Goal: Task Accomplishment & Management: Manage account settings

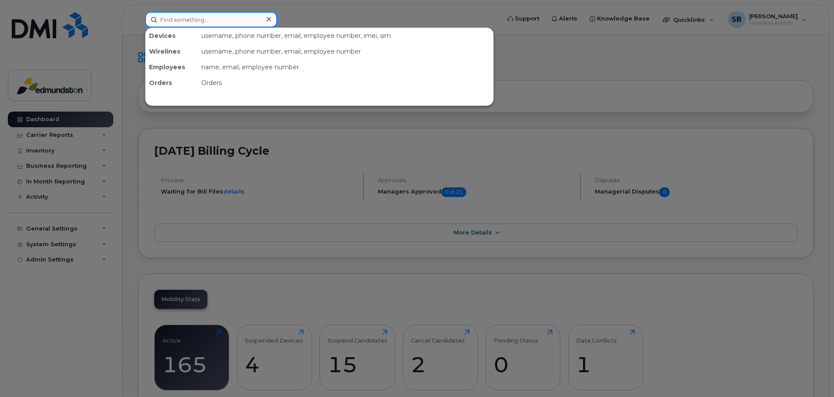
click at [195, 22] on input at bounding box center [211, 20] width 132 height 16
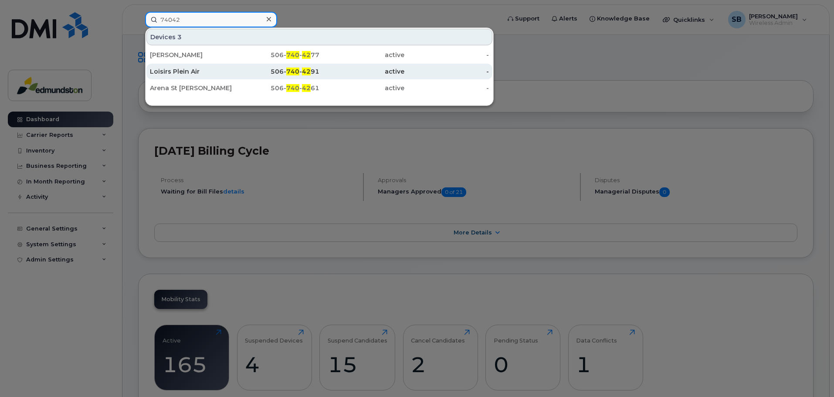
type input "74042"
click at [179, 72] on div "Loisirs Plein Air" at bounding box center [192, 71] width 85 height 9
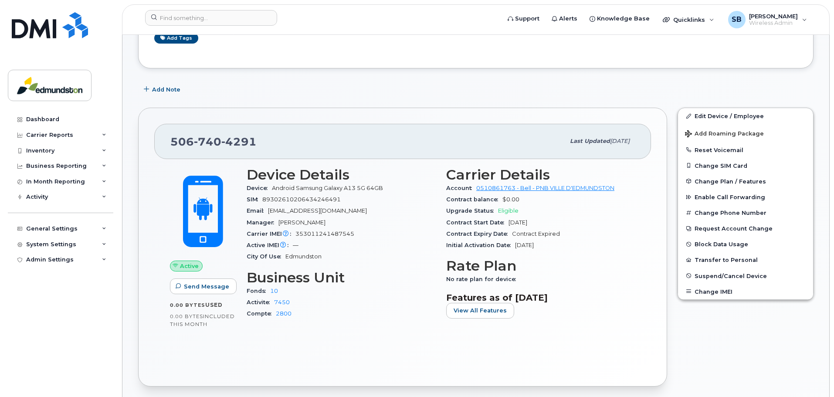
scroll to position [174, 0]
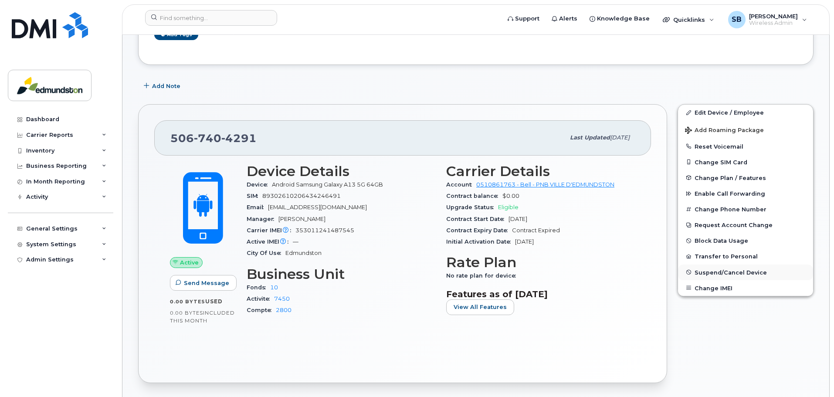
click at [731, 272] on span "Suspend/Cancel Device" at bounding box center [731, 272] width 72 height 7
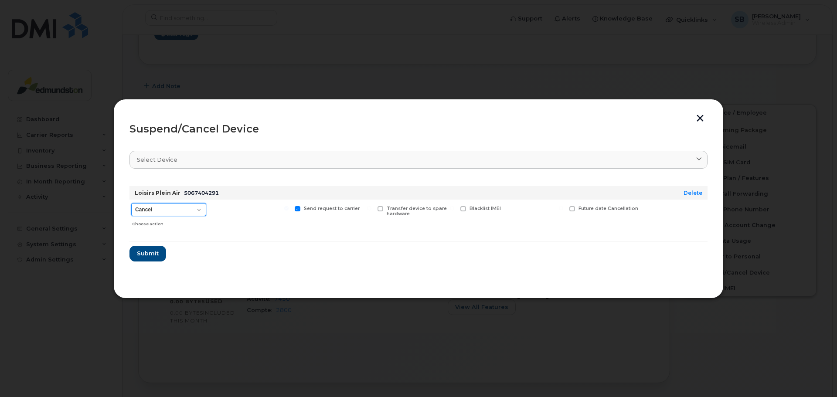
click at [194, 210] on select "Cancel Suspend - Extend Suspension Suspend - Reduced Rate Suspend - Full Rate S…" at bounding box center [168, 209] width 75 height 13
click at [696, 118] on button "button" at bounding box center [699, 119] width 13 height 9
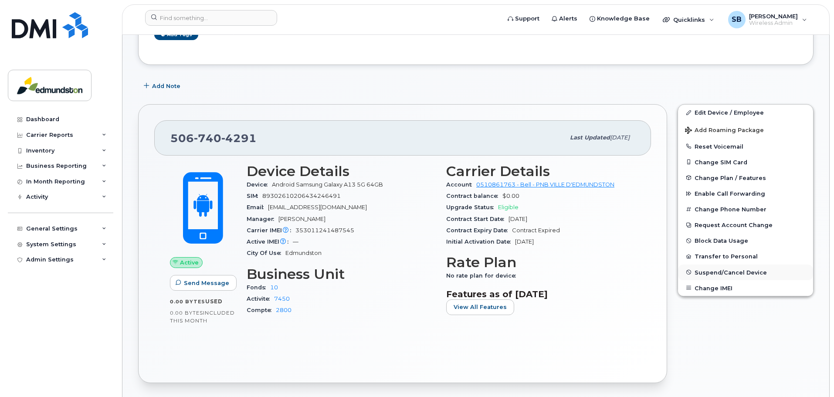
click at [709, 271] on span "Suspend/Cancel Device" at bounding box center [731, 272] width 72 height 7
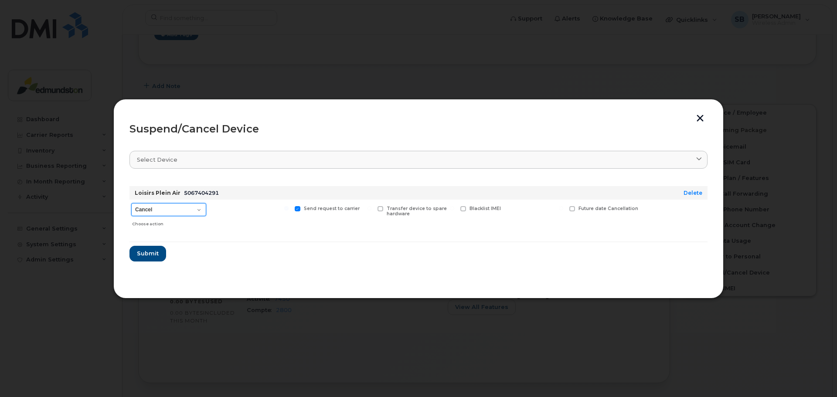
click at [195, 211] on select "Cancel Suspend - Extend Suspension Suspend - Reduced Rate Suspend - Full Rate S…" at bounding box center [168, 209] width 75 height 13
click at [131, 203] on select "Cancel Suspend - Extend Suspension Suspend - Reduced Rate Suspend - Full Rate S…" at bounding box center [168, 209] width 75 height 13
click at [197, 210] on select "Cancel Suspend - Extend Suspension Suspend - Reduced Rate Suspend - Full Rate S…" at bounding box center [168, 209] width 75 height 13
click at [131, 203] on select "Cancel Suspend - Extend Suspension Suspend - Reduced Rate Suspend - Full Rate S…" at bounding box center [168, 209] width 75 height 13
click at [198, 209] on select "Cancel Suspend - Extend Suspension Suspend - Reduced Rate Suspend - Full Rate S…" at bounding box center [168, 209] width 75 height 13
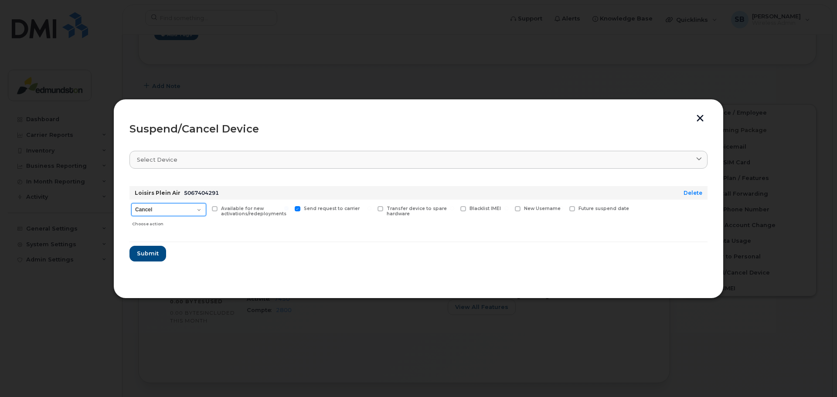
select select "[object Object]"
click at [131, 203] on select "Cancel Suspend - Extend Suspension Suspend - Reduced Rate Suspend - Full Rate S…" at bounding box center [168, 209] width 75 height 13
click at [153, 255] on span "Submit" at bounding box center [147, 253] width 22 height 8
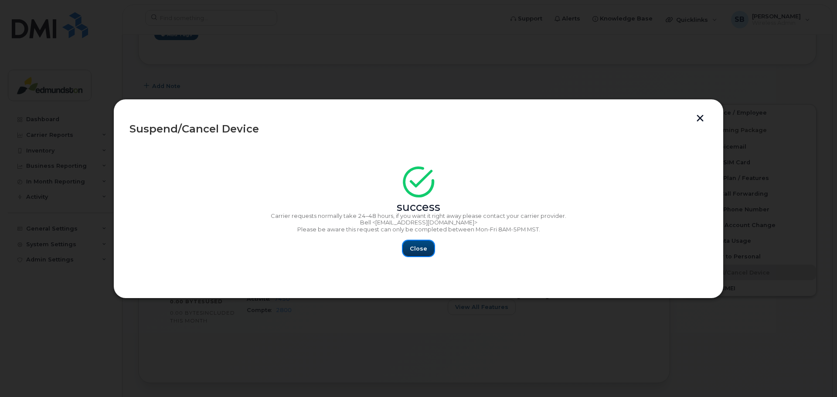
click at [416, 246] on span "Close" at bounding box center [418, 249] width 17 height 8
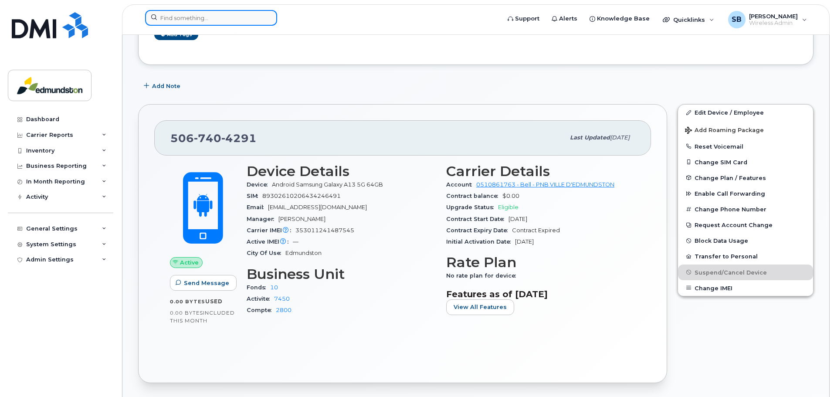
click at [193, 14] on input at bounding box center [211, 18] width 132 height 16
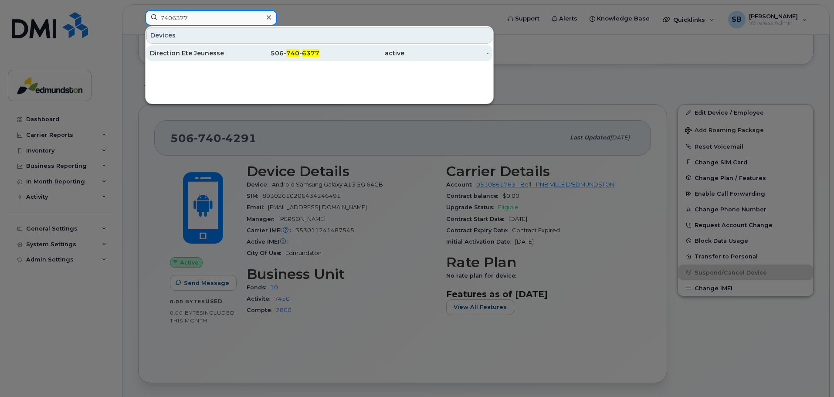
type input "7406377"
click at [187, 54] on div "Direction Ete Jeunesse" at bounding box center [192, 53] width 85 height 9
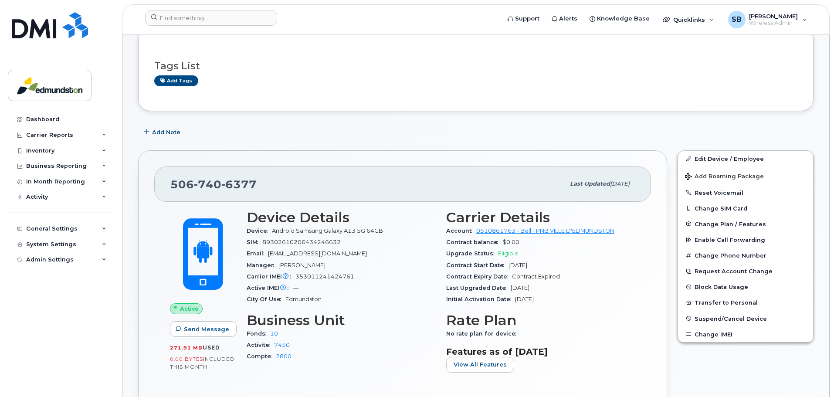
scroll to position [131, 0]
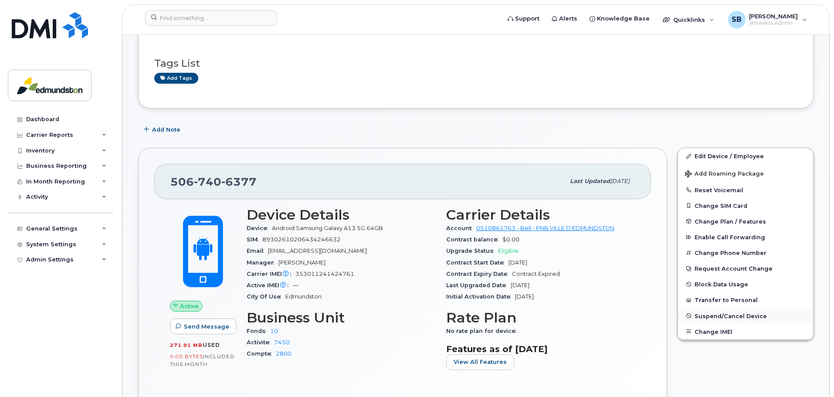
click at [736, 316] on span "Suspend/Cancel Device" at bounding box center [731, 315] width 72 height 7
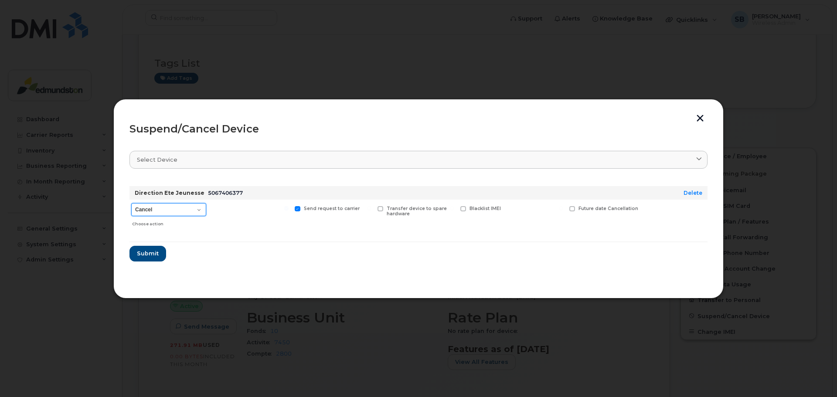
click at [203, 211] on select "Cancel Suspend - Extend Suspension Suspend - Reduced Rate Suspend - Full Rate S…" at bounding box center [168, 209] width 75 height 13
click at [687, 115] on header "Suspend/Cancel Device" at bounding box center [418, 129] width 578 height 28
click at [698, 119] on button "button" at bounding box center [699, 119] width 13 height 9
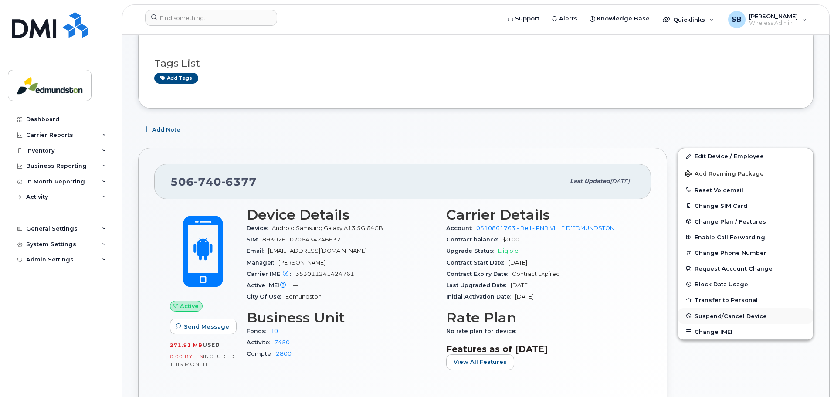
click at [719, 315] on span "Suspend/Cancel Device" at bounding box center [731, 315] width 72 height 7
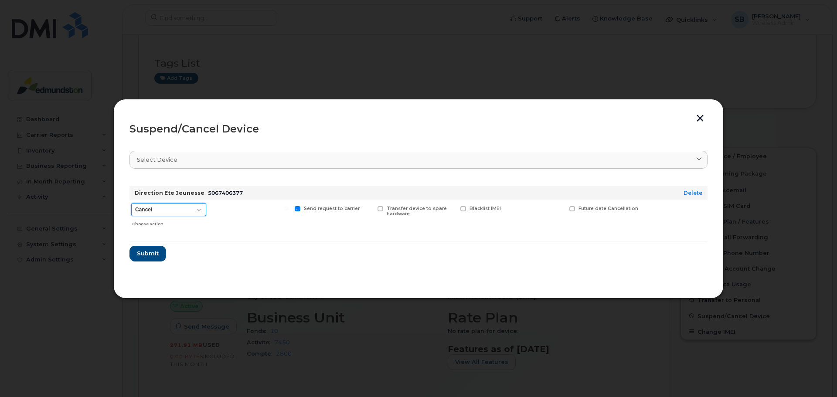
click at [200, 213] on select "Cancel Suspend - Extend Suspension Suspend - Reduced Rate Suspend - Full Rate S…" at bounding box center [168, 209] width 75 height 13
select select "[object Object]"
click at [131, 203] on select "Cancel Suspend - Extend Suspension Suspend - Reduced Rate Suspend - Full Rate S…" at bounding box center [168, 209] width 75 height 13
click at [145, 251] on span "Submit" at bounding box center [147, 253] width 22 height 8
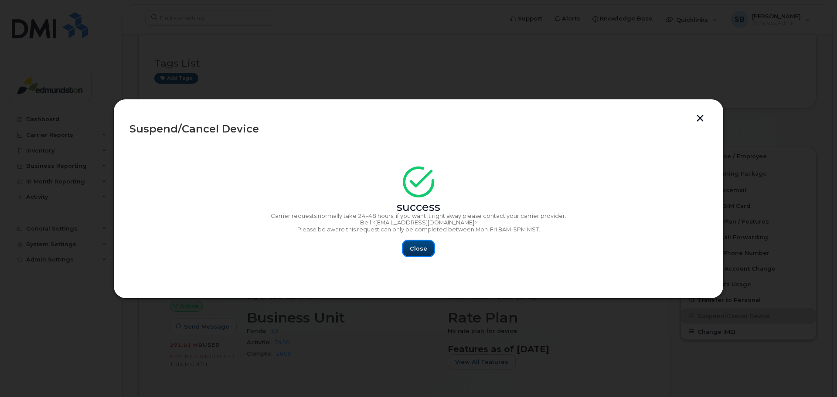
click at [413, 248] on span "Close" at bounding box center [418, 249] width 17 height 8
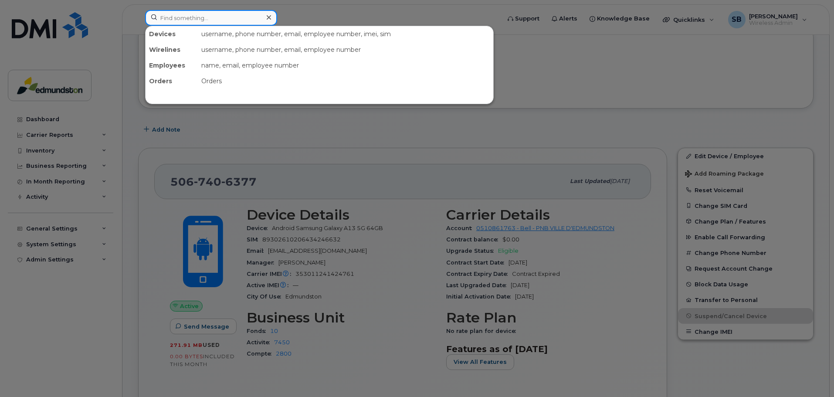
click at [214, 24] on input at bounding box center [211, 18] width 132 height 16
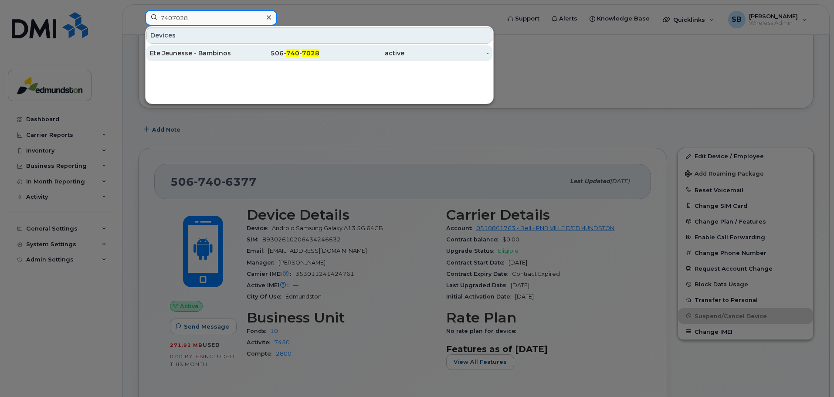
type input "7407028"
click at [207, 51] on div "Ete Jeunesse - Bambinos" at bounding box center [192, 53] width 85 height 9
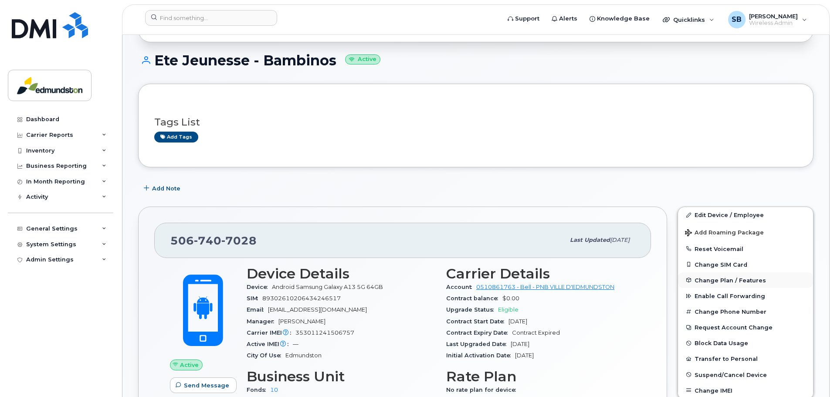
scroll to position [87, 0]
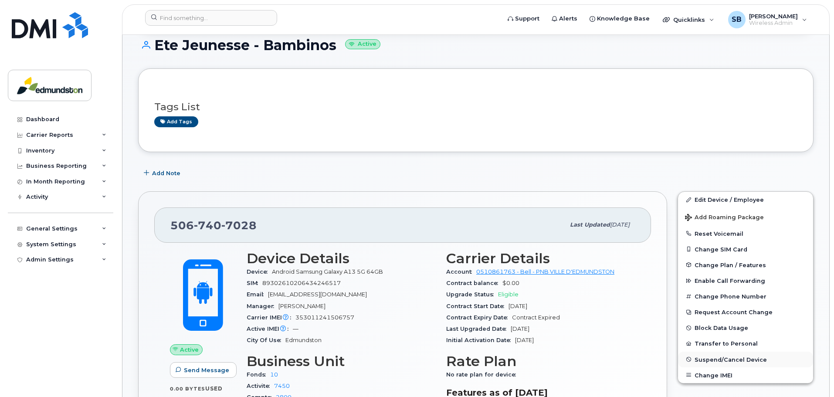
click at [708, 359] on span "Suspend/Cancel Device" at bounding box center [731, 359] width 72 height 7
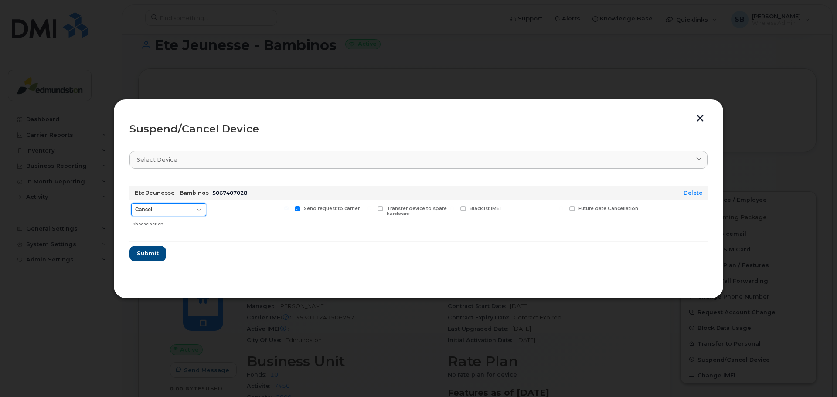
click at [202, 210] on select "Cancel Suspend - Extend Suspension Suspend - Reduced Rate Suspend - Full Rate S…" at bounding box center [168, 209] width 75 height 13
select select "[object Object]"
click at [131, 203] on select "Cancel Suspend - Extend Suspension Suspend - Reduced Rate Suspend - Full Rate S…" at bounding box center [168, 209] width 75 height 13
click at [701, 116] on button "button" at bounding box center [699, 119] width 13 height 9
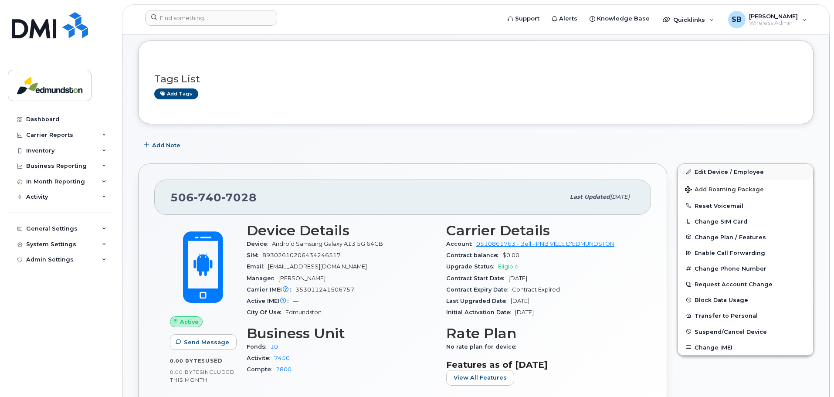
scroll to position [131, 0]
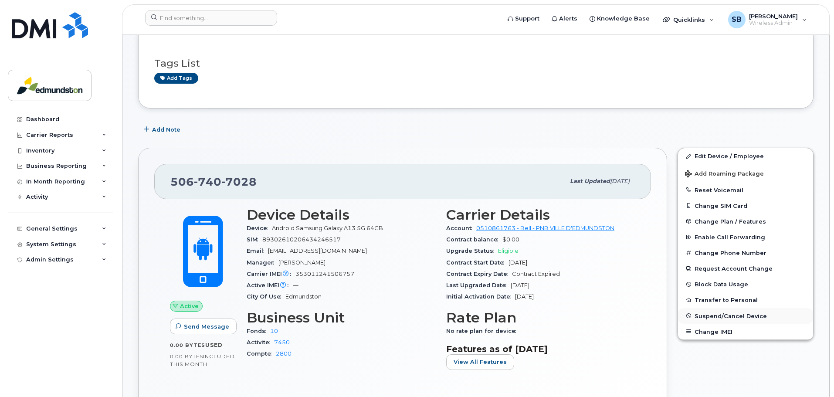
click at [703, 312] on button "Suspend/Cancel Device" at bounding box center [745, 316] width 135 height 16
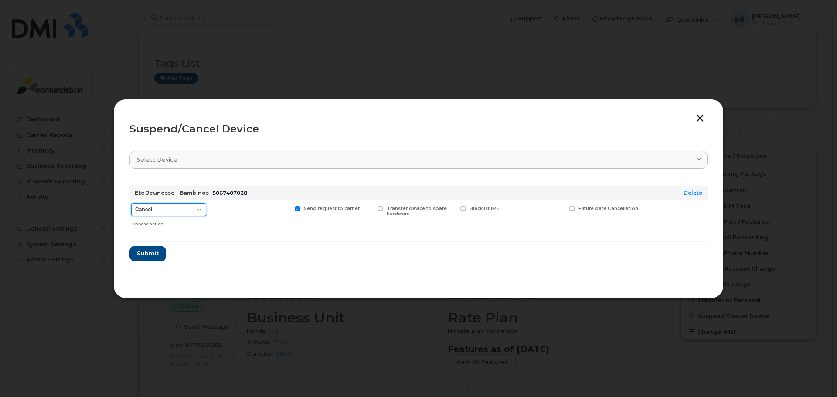
click at [198, 211] on select "Cancel Suspend - Extend Suspension Suspend - Reduced Rate Suspend - Full Rate S…" at bounding box center [168, 209] width 75 height 13
select select "[object Object]"
click at [131, 203] on select "Cancel Suspend - Extend Suspension Suspend - Reduced Rate Suspend - Full Rate S…" at bounding box center [168, 209] width 75 height 13
click at [145, 251] on span "Submit" at bounding box center [147, 253] width 22 height 8
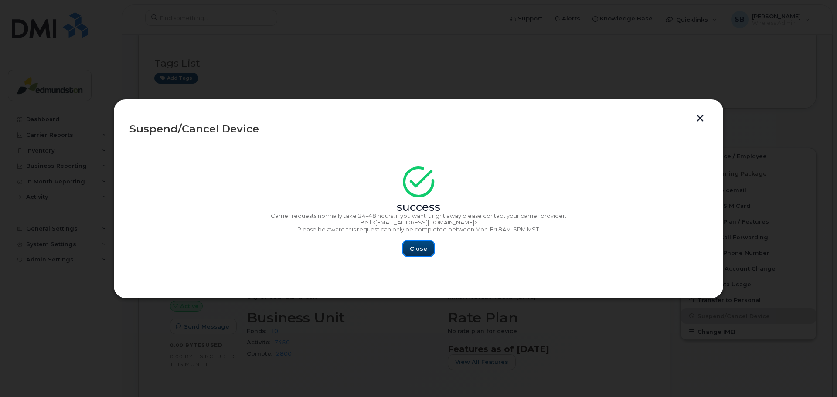
click at [417, 250] on span "Close" at bounding box center [418, 249] width 17 height 8
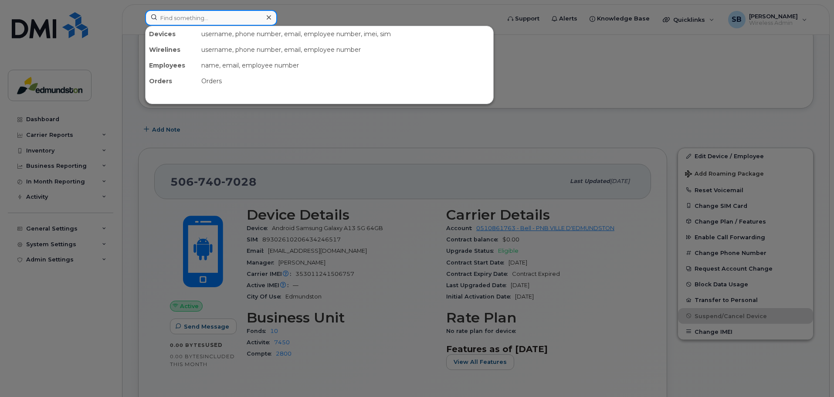
click at [234, 18] on input at bounding box center [211, 18] width 132 height 16
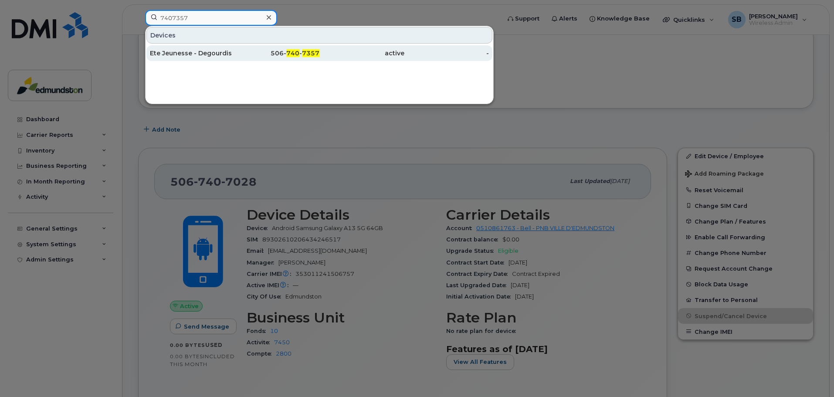
type input "7407357"
click at [218, 53] on div "Ete Jeunesse - Degourdis" at bounding box center [192, 53] width 85 height 9
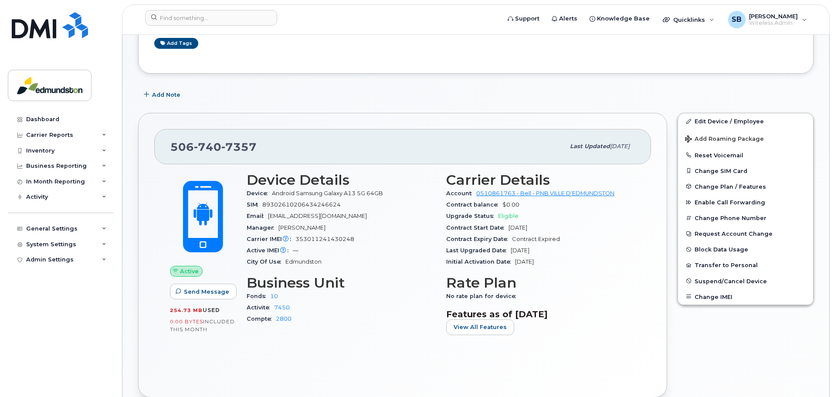
scroll to position [174, 0]
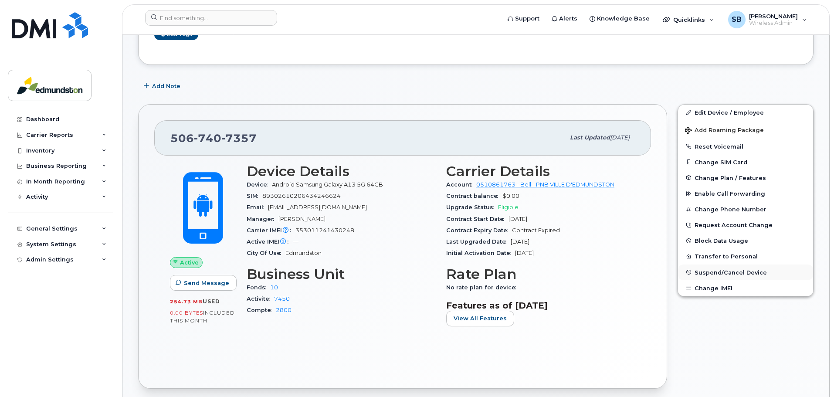
click at [714, 268] on button "Suspend/Cancel Device" at bounding box center [745, 273] width 135 height 16
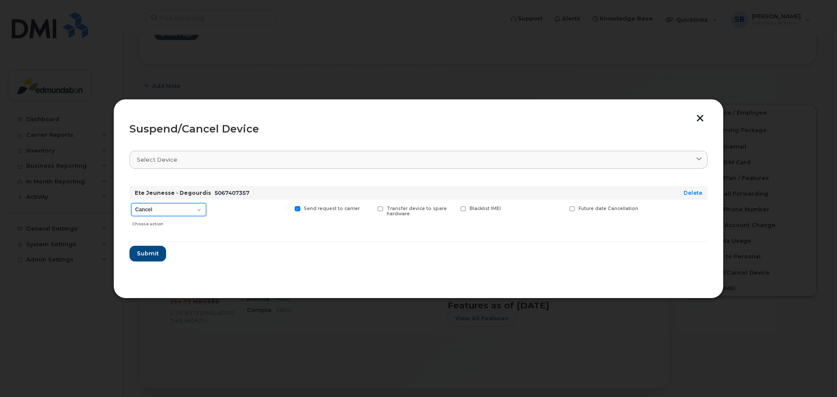
click at [198, 211] on select "Cancel Suspend - Extend Suspension Suspend - Reduced Rate Suspend - Full Rate S…" at bounding box center [168, 209] width 75 height 13
select select "[object Object]"
click at [131, 203] on select "Cancel Suspend - Extend Suspension Suspend - Reduced Rate Suspend - Full Rate S…" at bounding box center [168, 209] width 75 height 13
click at [703, 114] on div "Suspend/Cancel Device Select device Type first three symbols or more Ete Jeunes…" at bounding box center [418, 199] width 610 height 200
click at [698, 117] on button "button" at bounding box center [699, 119] width 13 height 9
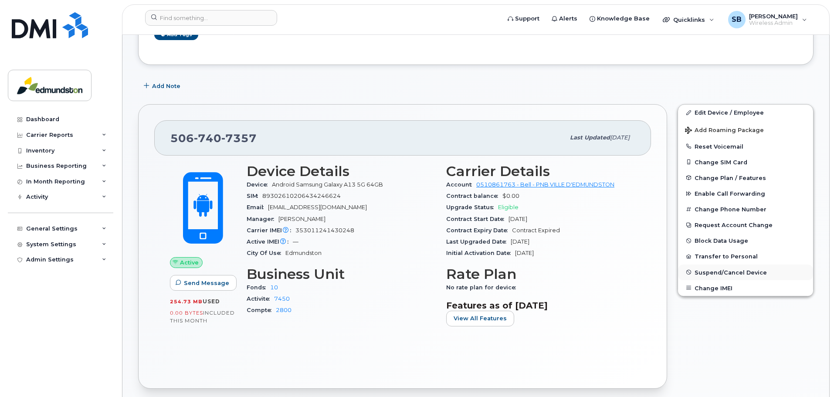
click at [727, 268] on button "Suspend/Cancel Device" at bounding box center [745, 273] width 135 height 16
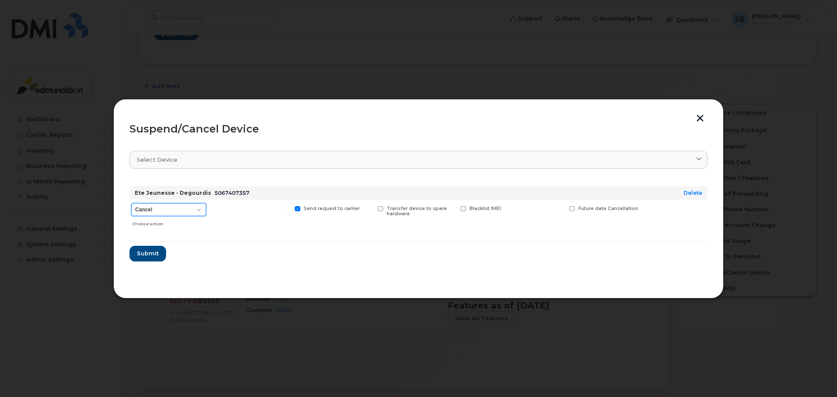
click at [185, 215] on select "Cancel Suspend - Extend Suspension Suspend - Reduced Rate Suspend - Full Rate S…" at bounding box center [168, 209] width 75 height 13
click at [131, 203] on select "Cancel Suspend - Extend Suspension Suspend - Reduced Rate Suspend - Full Rate S…" at bounding box center [168, 209] width 75 height 13
click at [193, 214] on select "Cancel Suspend - Extend Suspension Suspend - Reduced Rate Suspend - Full Rate S…" at bounding box center [168, 209] width 75 height 13
select select "[object Object]"
click at [131, 203] on select "Cancel Suspend - Extend Suspension Suspend - Reduced Rate Suspend - Full Rate S…" at bounding box center [168, 209] width 75 height 13
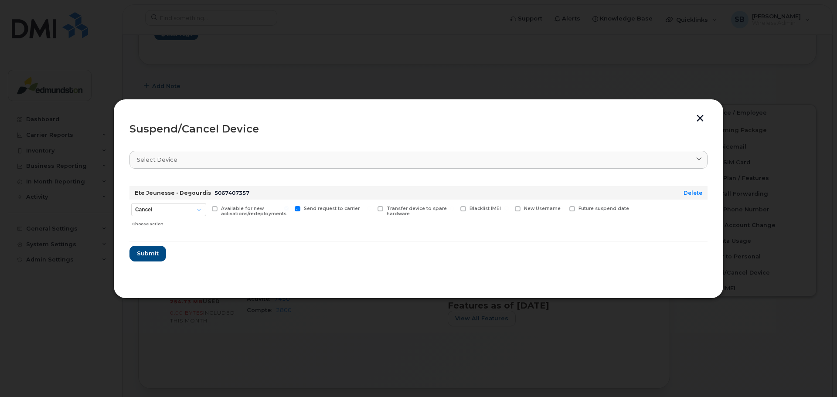
click at [701, 118] on button "button" at bounding box center [699, 119] width 13 height 9
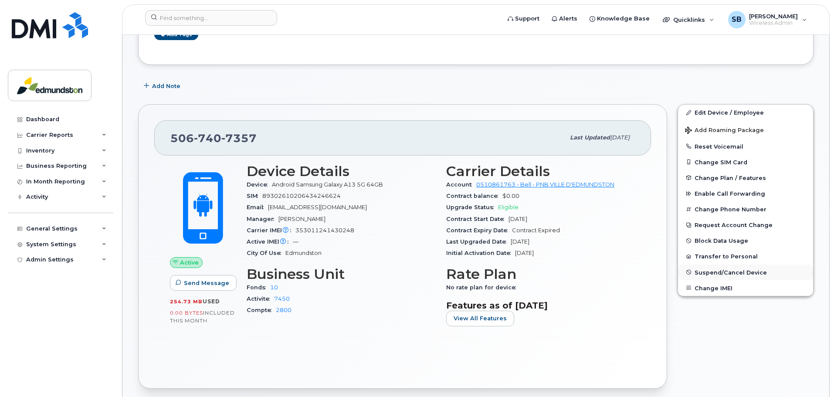
click at [717, 275] on span "Suspend/Cancel Device" at bounding box center [731, 272] width 72 height 7
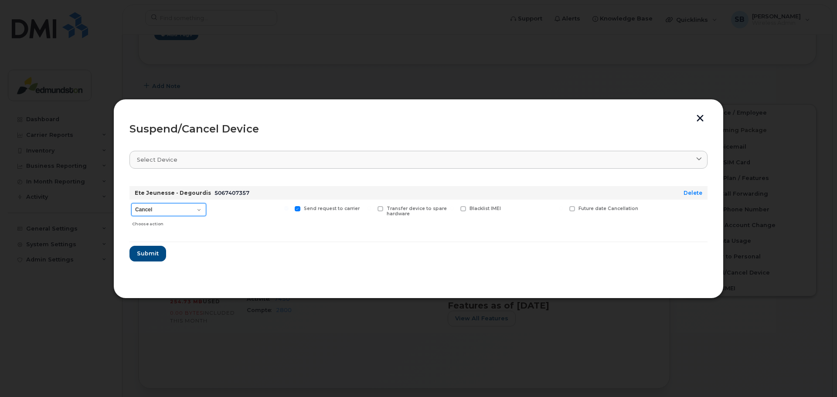
click at [200, 213] on select "Cancel Suspend - Extend Suspension Suspend - Reduced Rate Suspend - Full Rate S…" at bounding box center [168, 209] width 75 height 13
select select "[object Object]"
click at [131, 203] on select "Cancel Suspend - Extend Suspension Suspend - Reduced Rate Suspend - Full Rate S…" at bounding box center [168, 209] width 75 height 13
click at [141, 251] on span "Submit" at bounding box center [147, 253] width 22 height 8
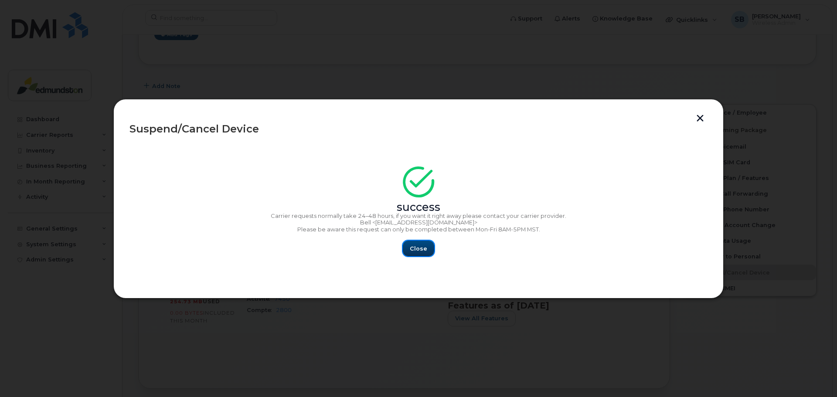
click at [414, 252] on span "Close" at bounding box center [418, 249] width 17 height 8
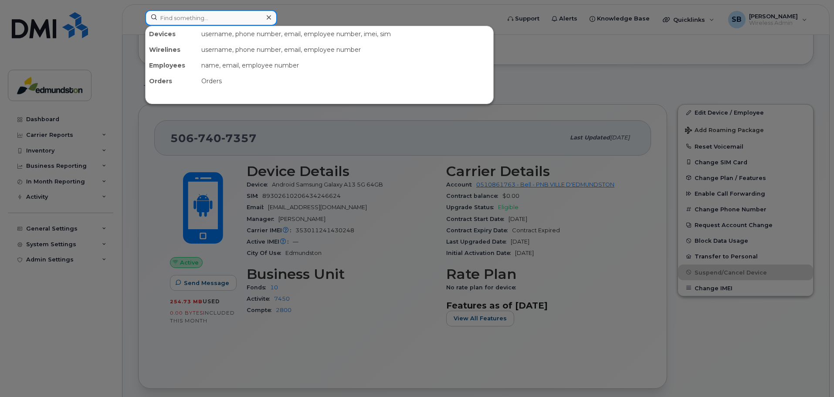
click at [230, 20] on input at bounding box center [211, 18] width 132 height 16
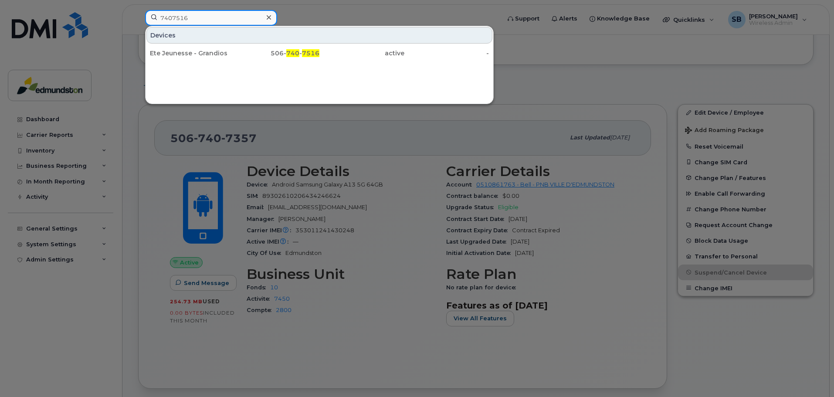
type input "7407516"
click at [513, 87] on div at bounding box center [417, 198] width 834 height 397
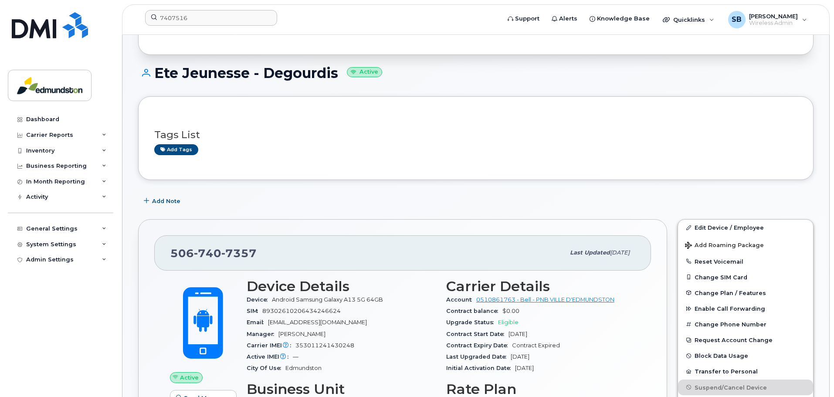
scroll to position [44, 0]
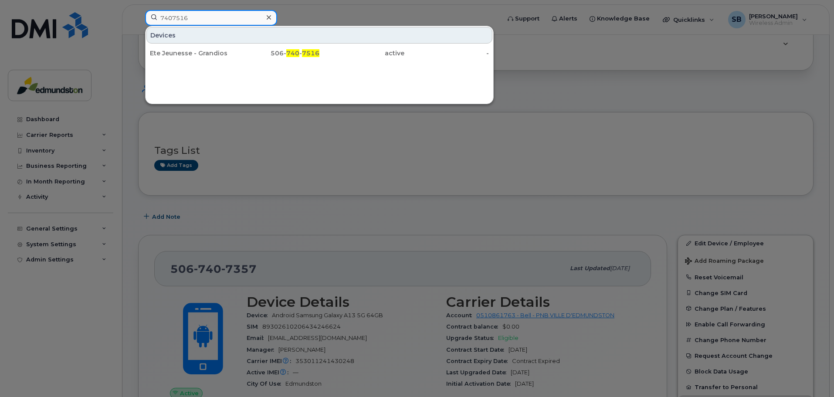
click at [182, 15] on input "7407516" at bounding box center [211, 18] width 132 height 16
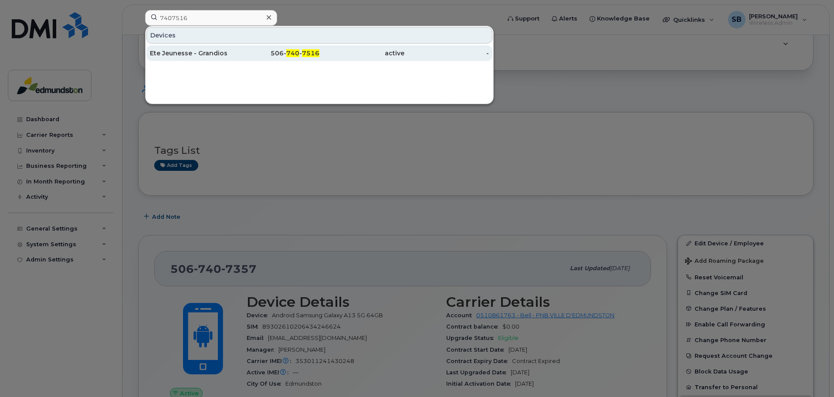
click at [208, 51] on div "Ete Jeunesse - Grandios" at bounding box center [192, 53] width 85 height 9
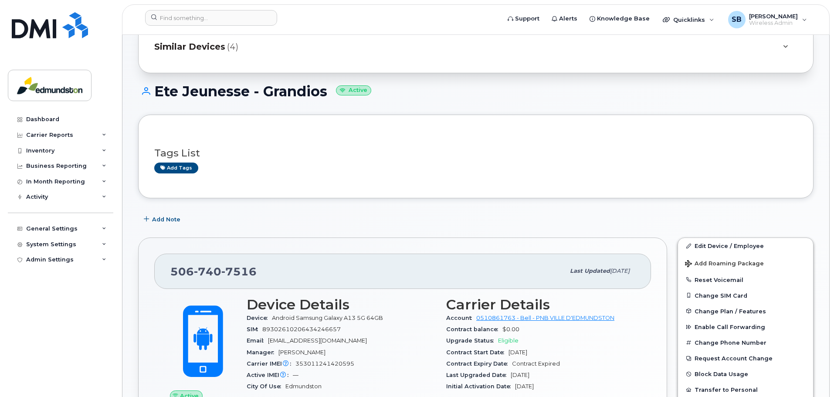
scroll to position [174, 0]
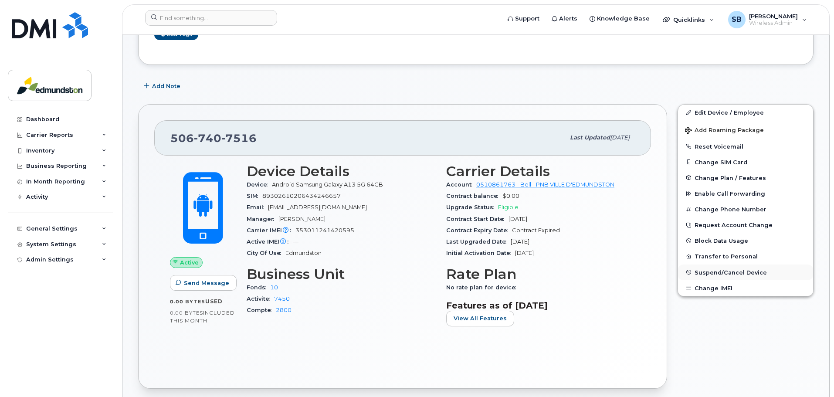
click at [720, 273] on span "Suspend/Cancel Device" at bounding box center [731, 272] width 72 height 7
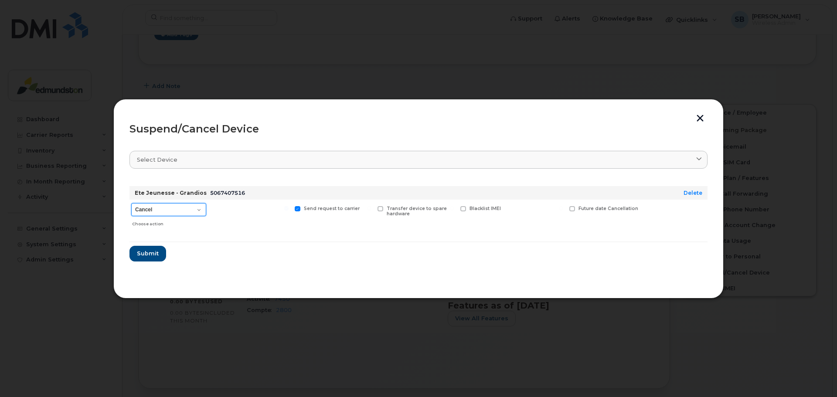
click at [200, 204] on select "Cancel Suspend - Extend Suspension Suspend - Reduced Rate Suspend - Full Rate S…" at bounding box center [168, 209] width 75 height 13
select select "[object Object]"
click at [131, 203] on select "Cancel Suspend - Extend Suspension Suspend - Reduced Rate Suspend - Full Rate S…" at bounding box center [168, 209] width 75 height 13
click at [149, 251] on span "Submit" at bounding box center [147, 253] width 22 height 8
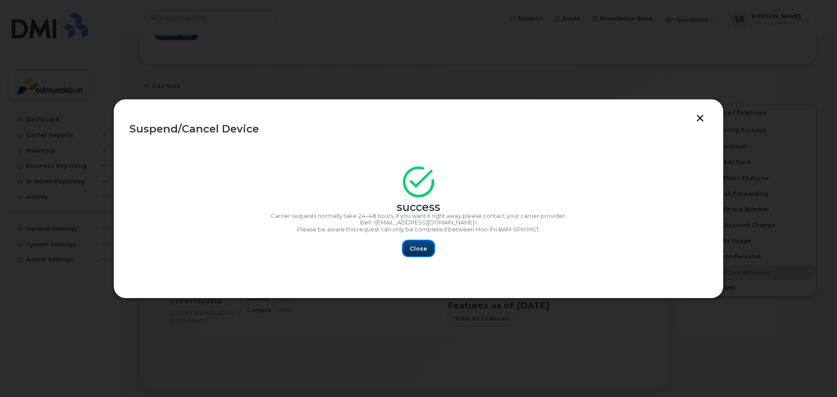
click at [413, 248] on span "Close" at bounding box center [418, 249] width 17 height 8
